Goal: Task Accomplishment & Management: Manage account settings

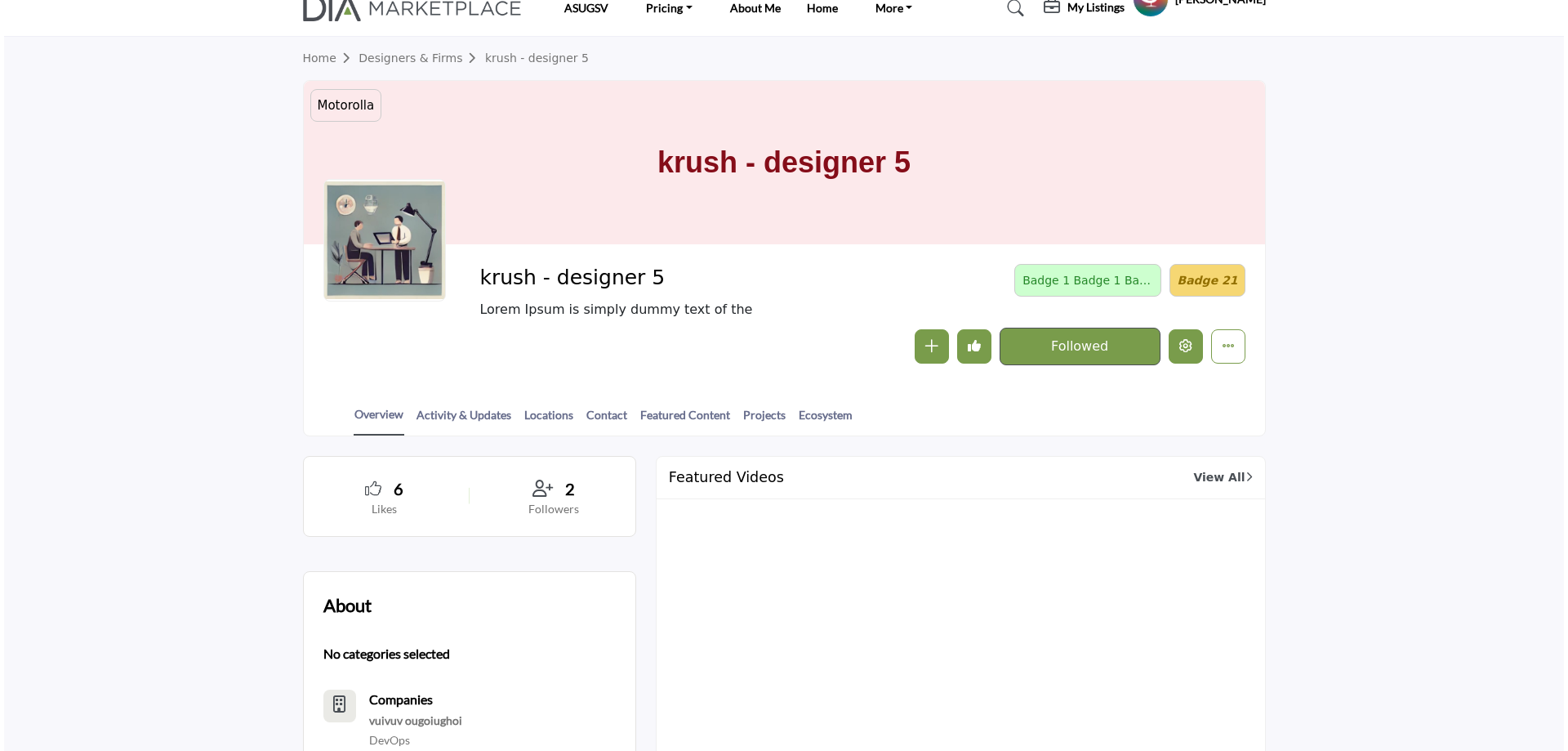
scroll to position [82, 0]
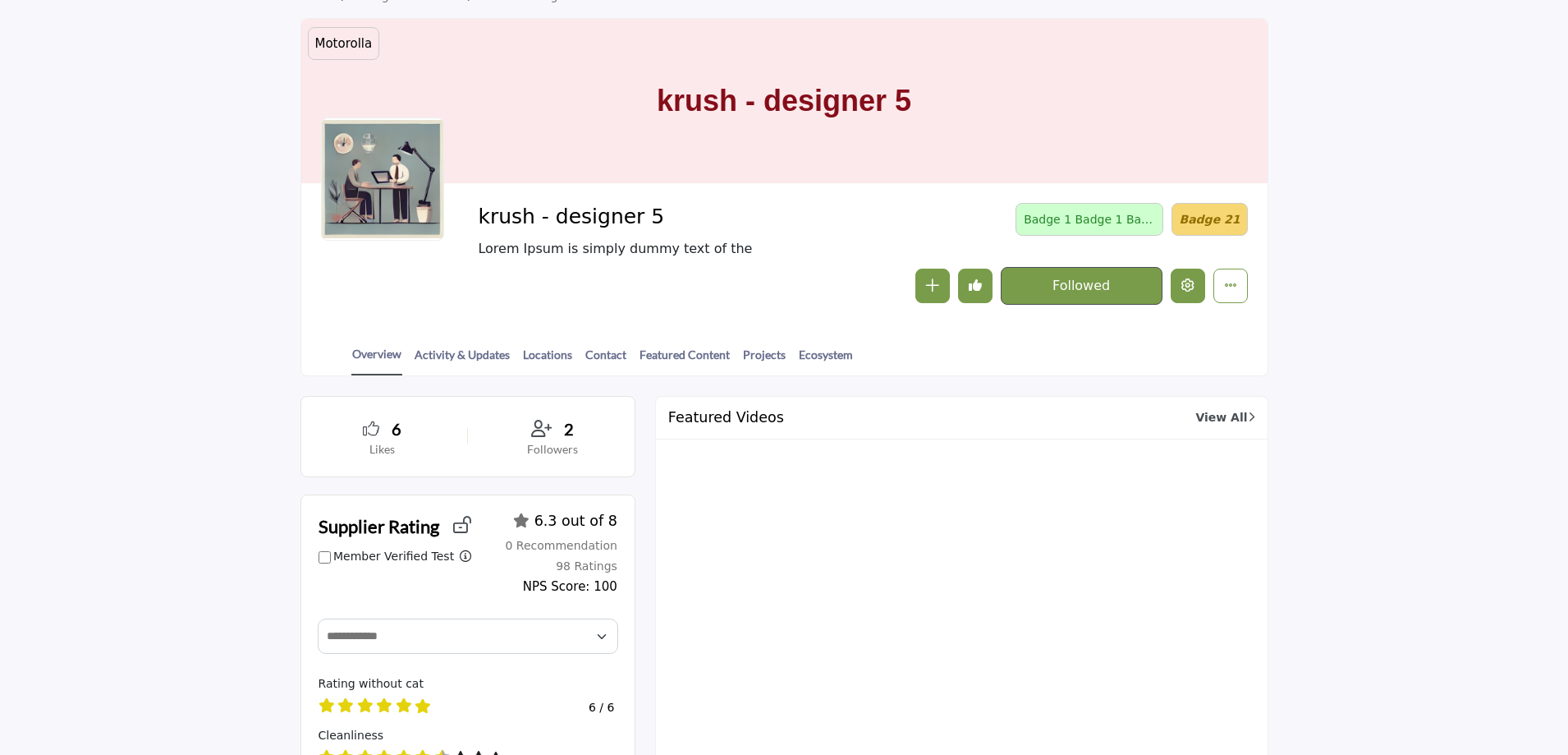
click at [1189, 287] on icon "Edit company" at bounding box center [1187, 284] width 13 height 13
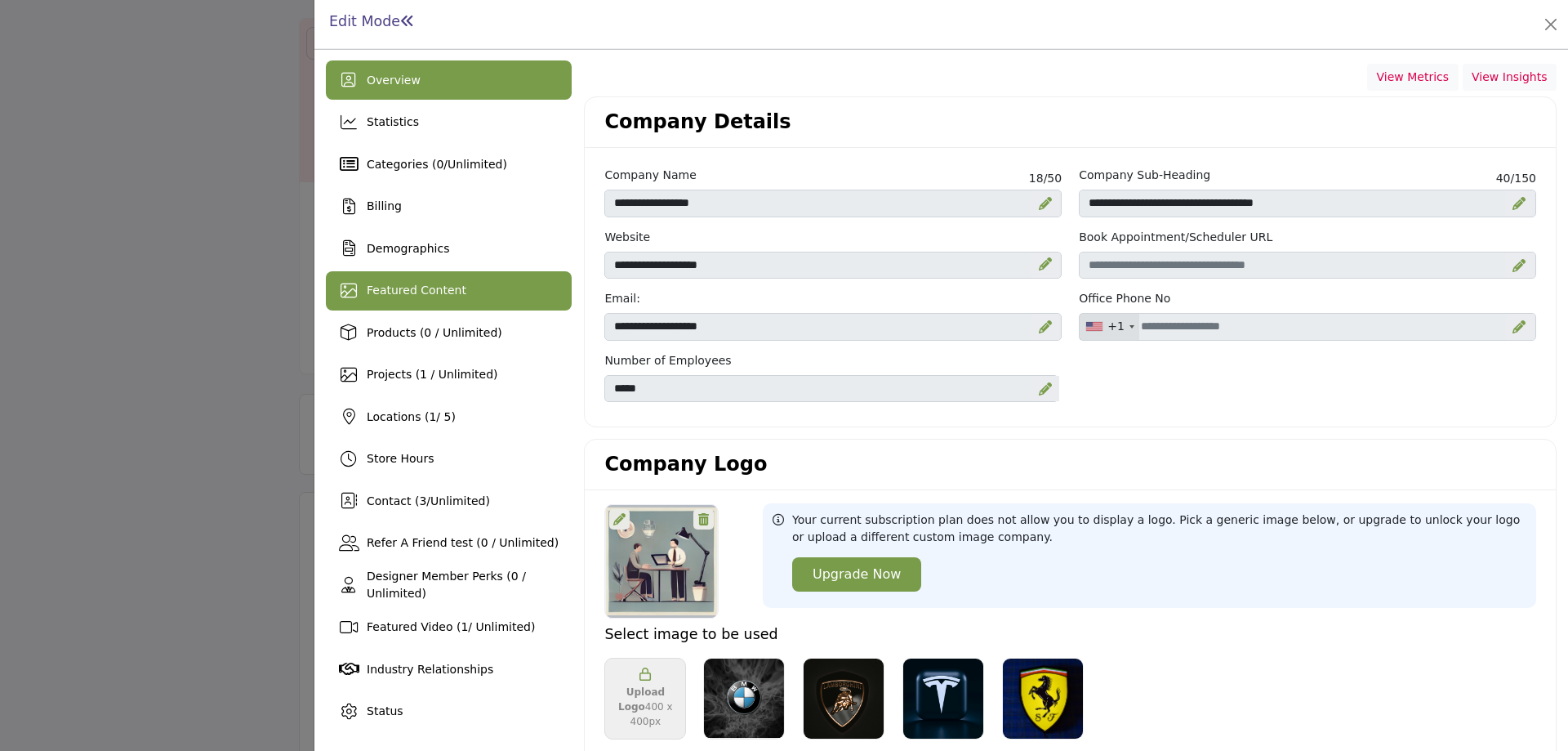
click at [436, 283] on span "Featured Content" at bounding box center [416, 289] width 99 height 13
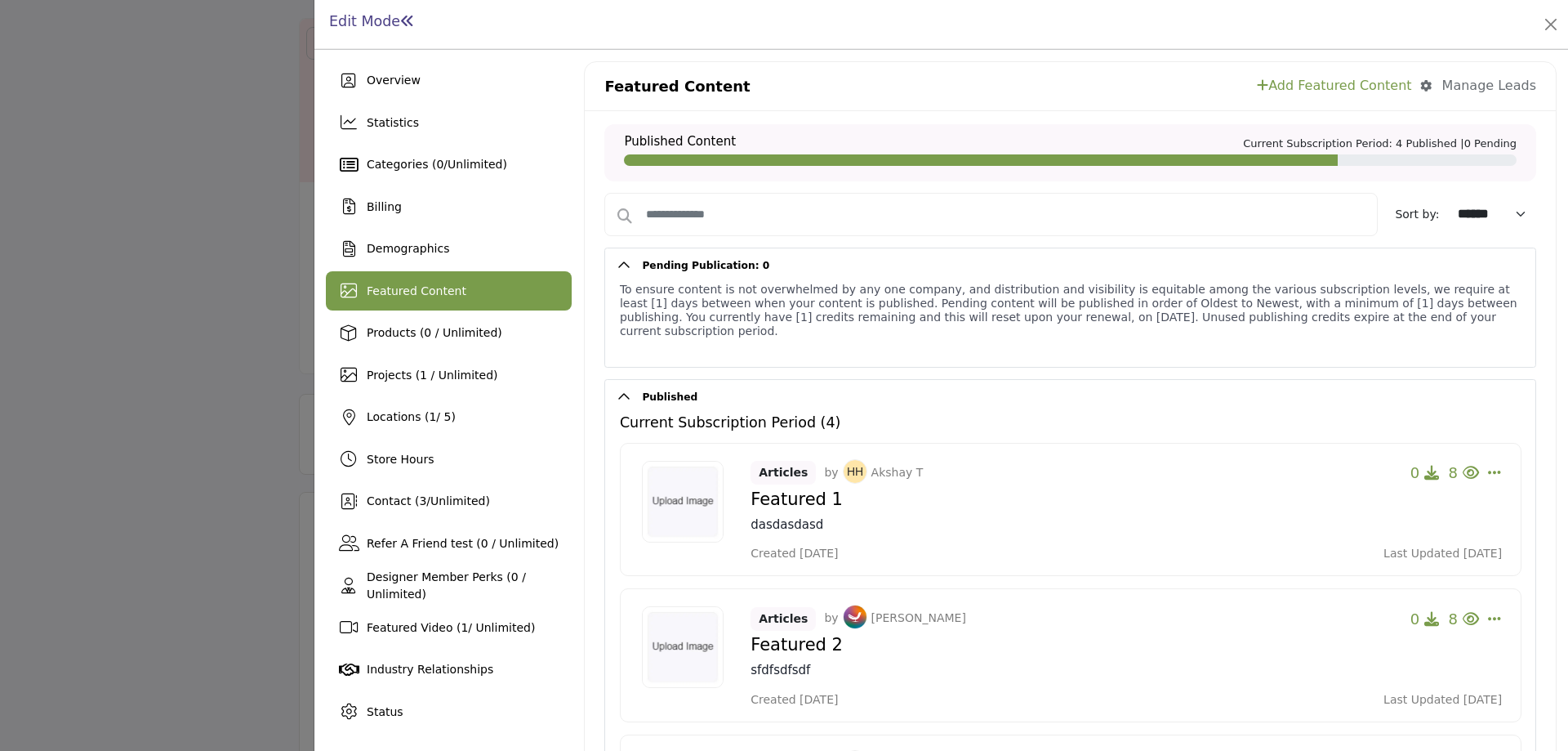
scroll to position [82, 0]
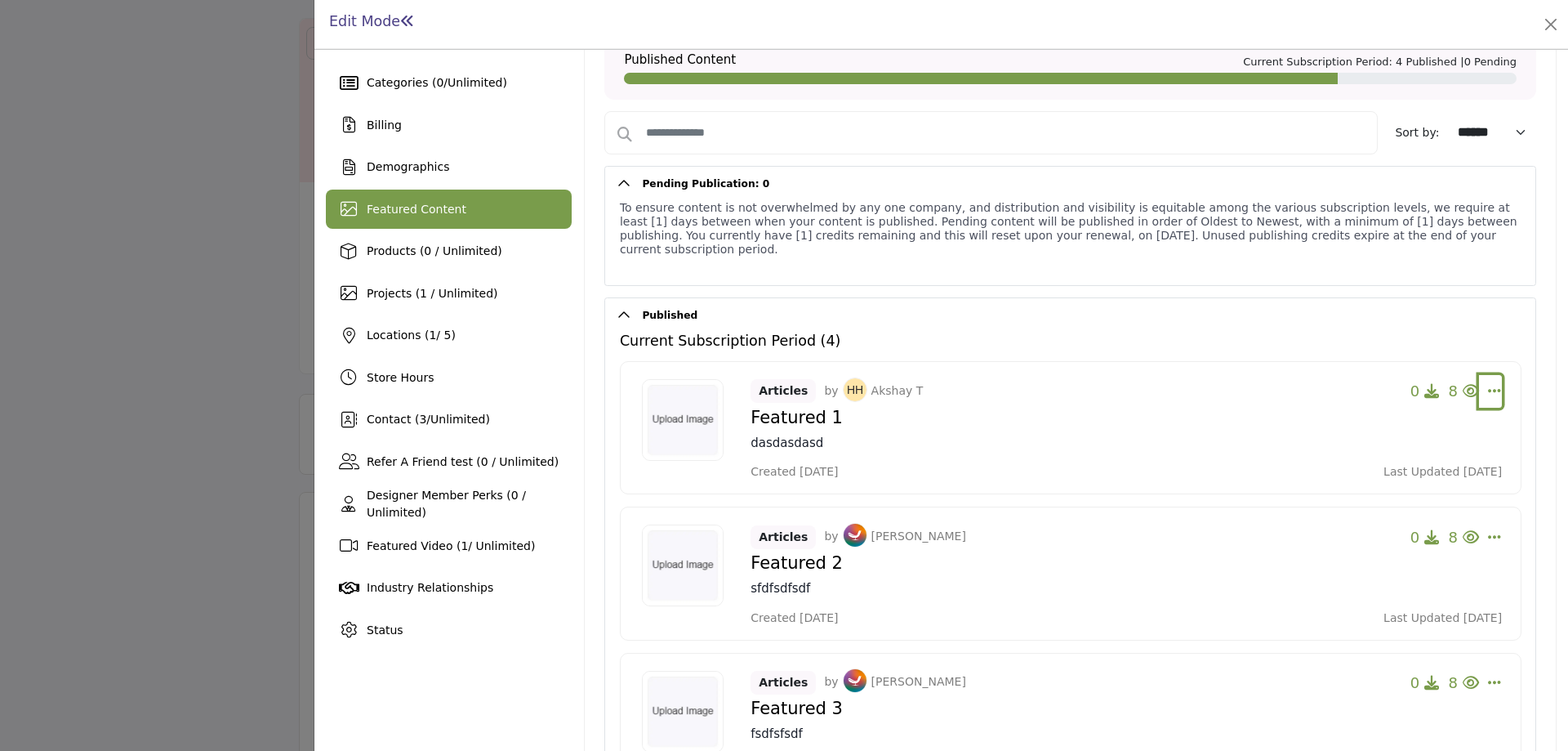
click at [1488, 383] on icon "Select Dropdown Options" at bounding box center [1494, 390] width 13 height 15
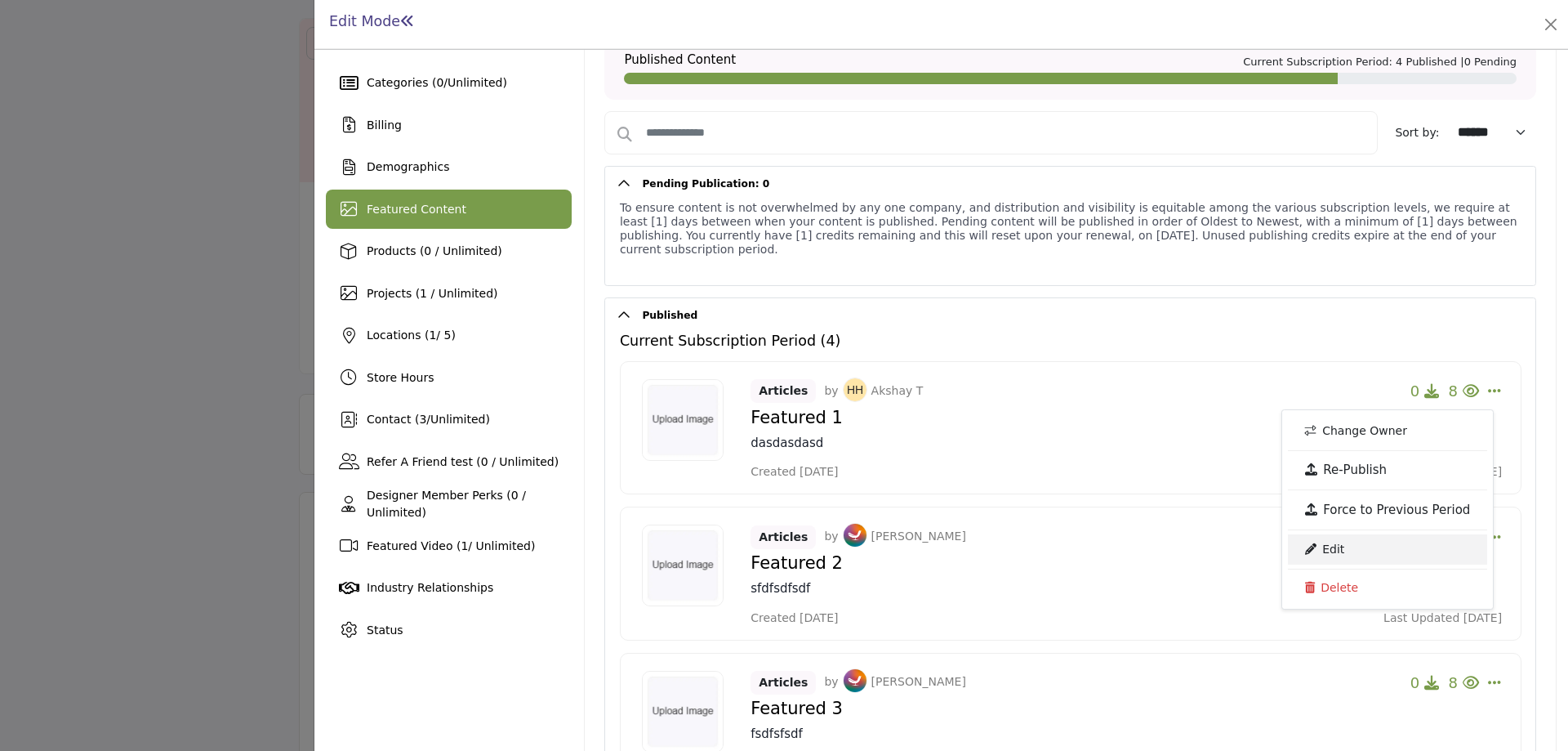
click at [1354, 534] on link "Edit" at bounding box center [1388, 549] width 199 height 30
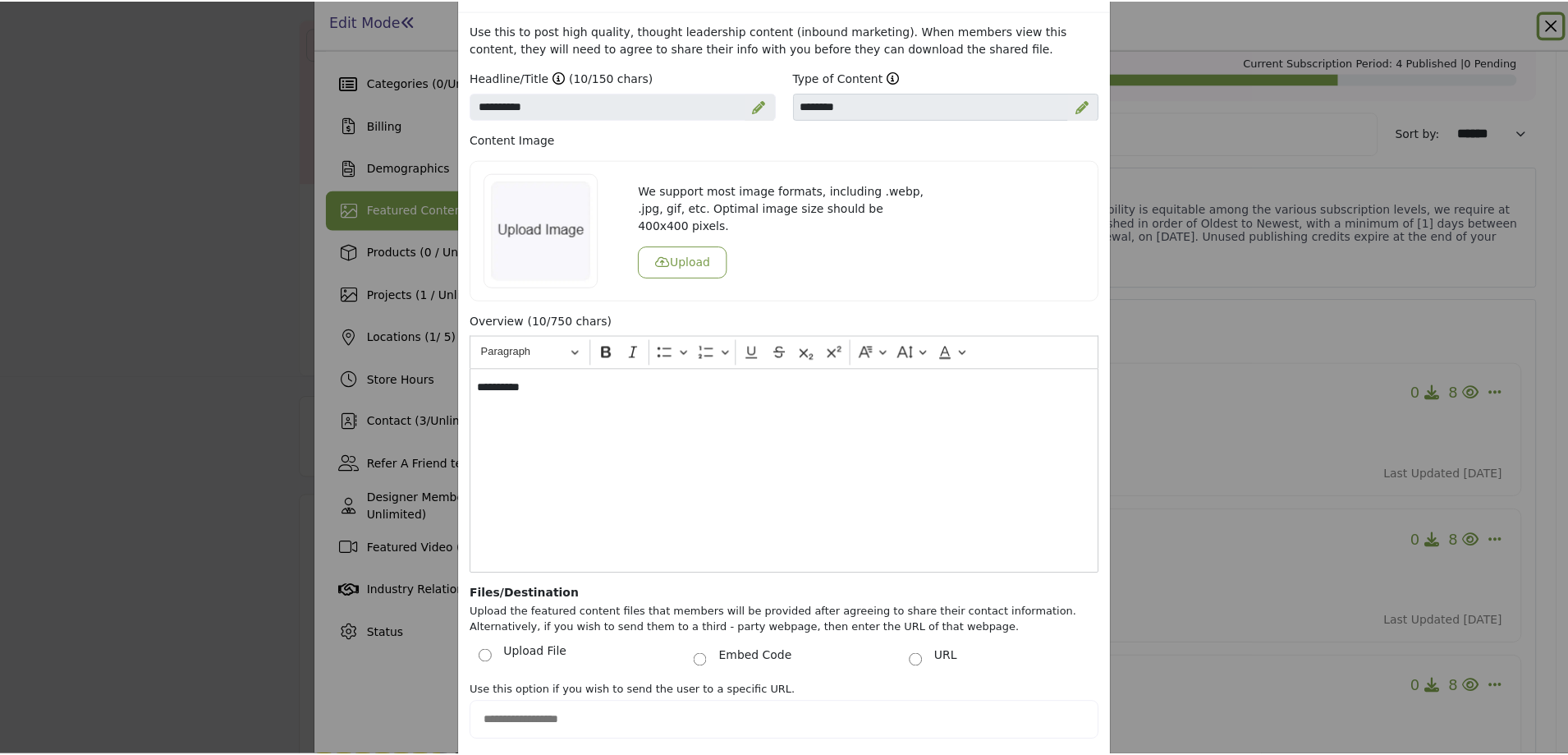
scroll to position [0, 0]
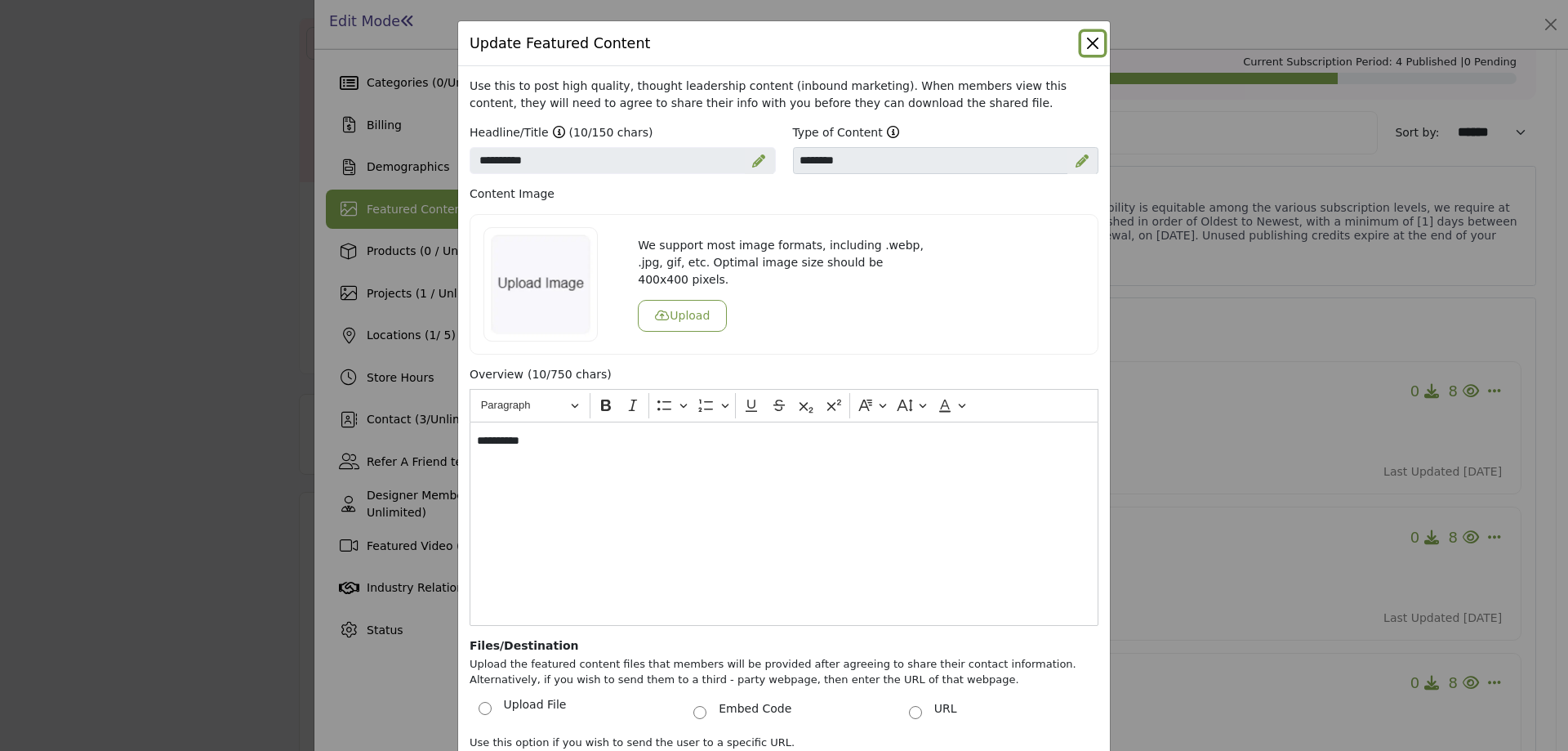
click at [1088, 42] on button "Close" at bounding box center [1093, 42] width 23 height 23
select select
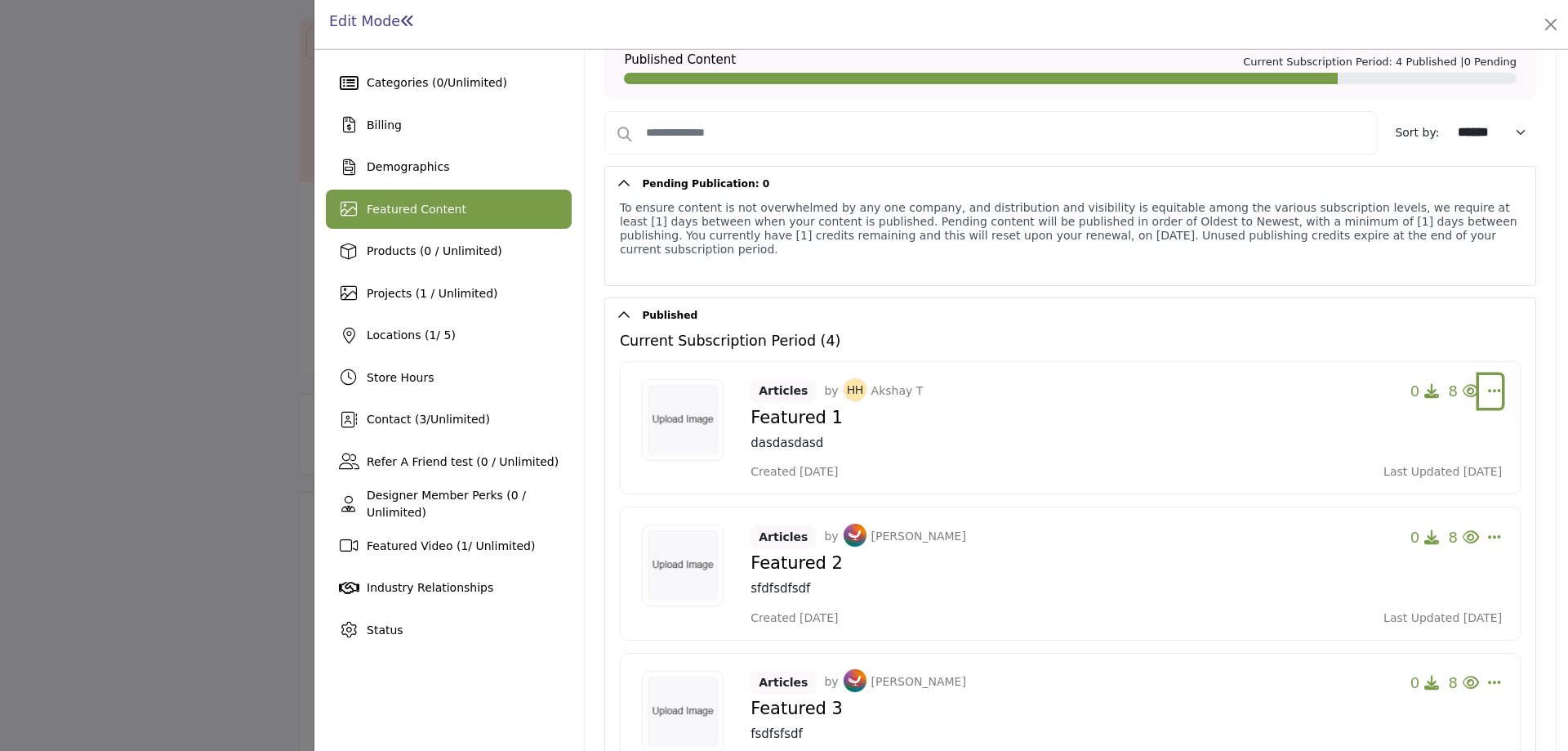
click at [1490, 383] on icon "Select Dropdown Options" at bounding box center [1494, 390] width 13 height 15
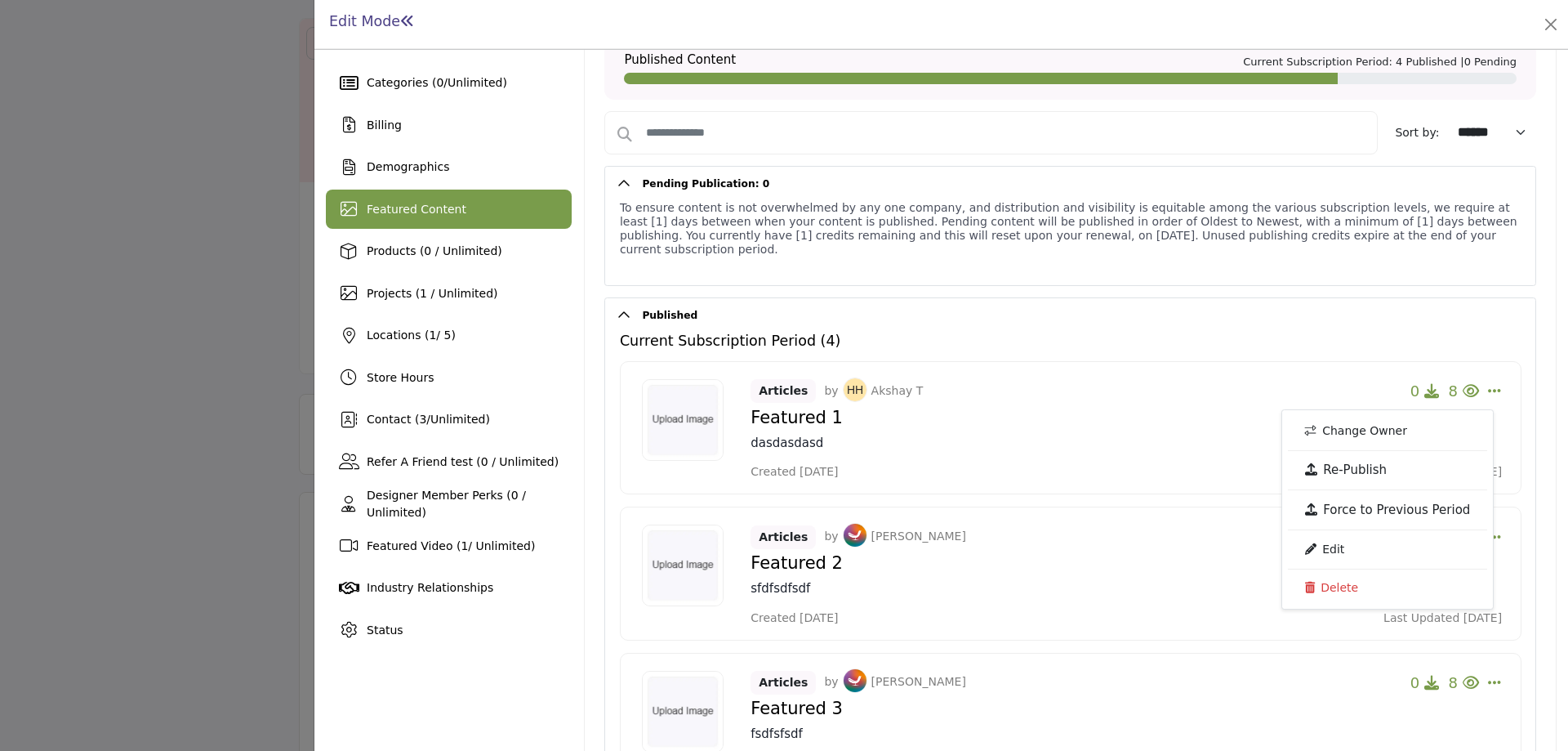
click at [75, 234] on div at bounding box center [784, 375] width 1568 height 751
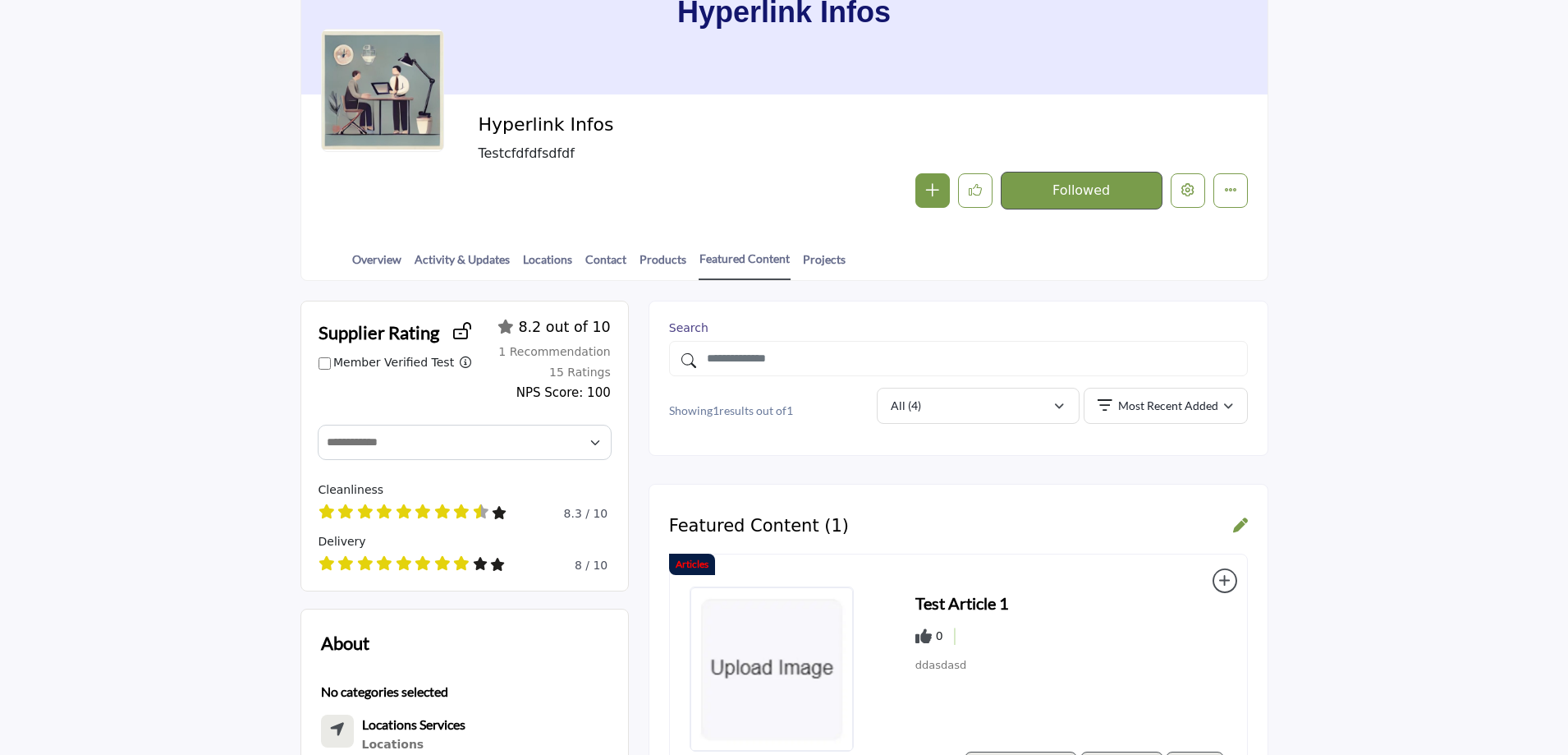
scroll to position [164, 0]
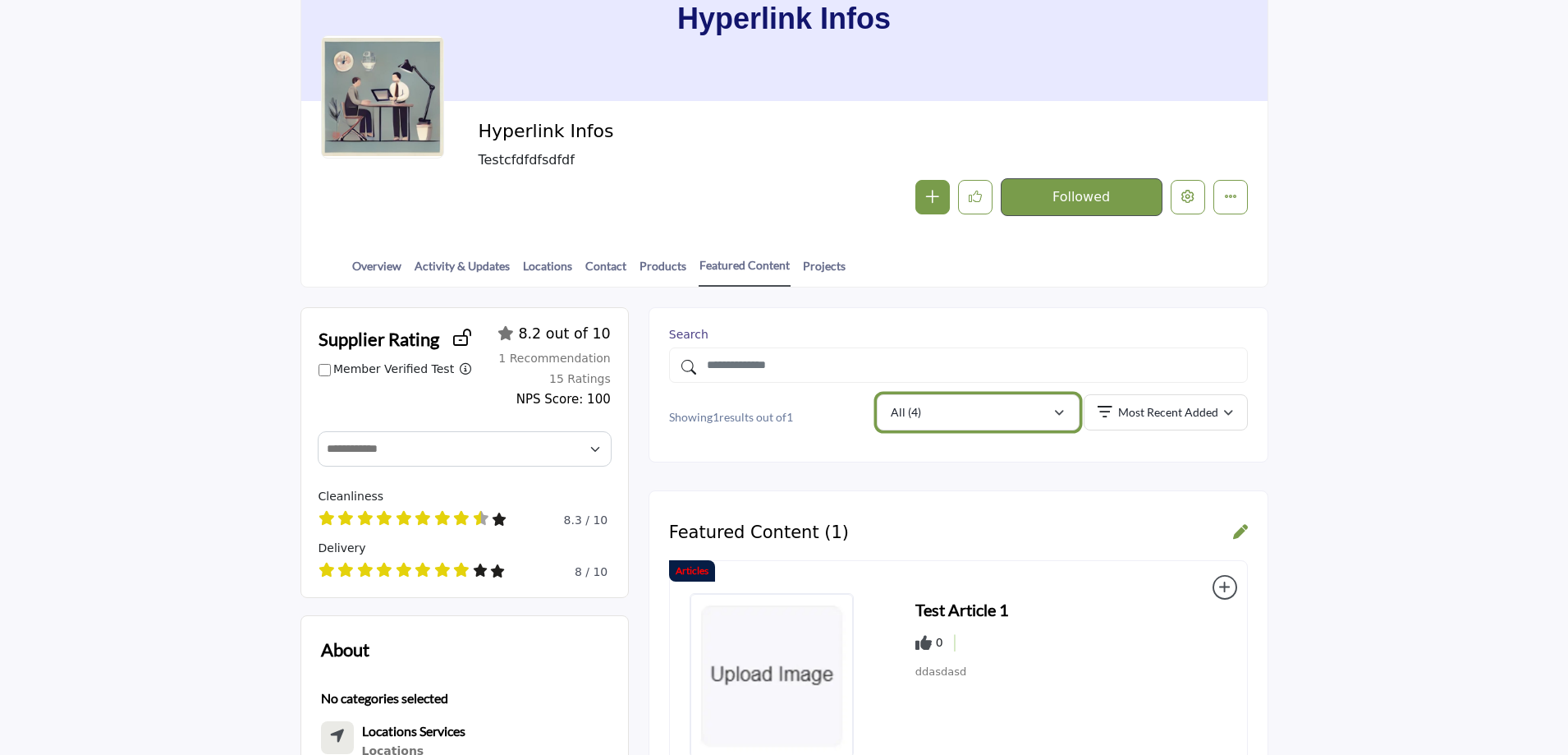
click at [948, 420] on div "All (4)" at bounding box center [970, 413] width 161 height 20
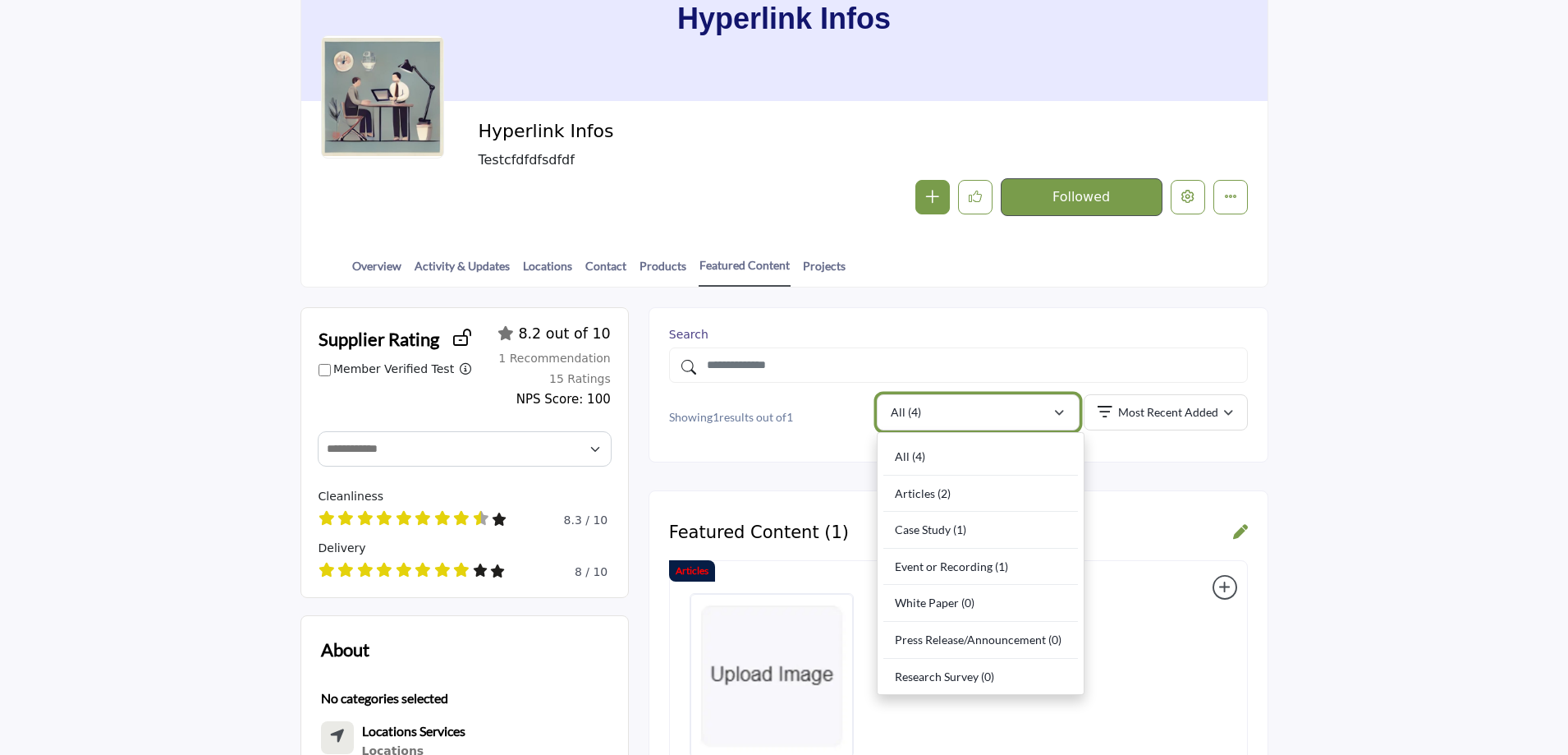
click at [948, 420] on div "All (4)" at bounding box center [970, 413] width 161 height 20
